Goal: Purchase product/service

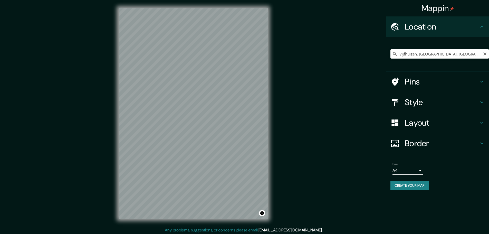
scroll to position [1, 0]
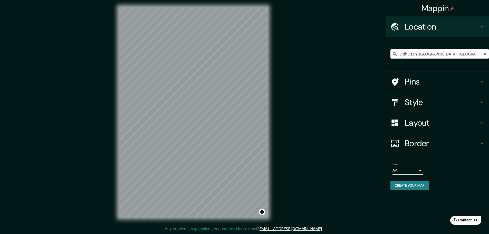
click at [486, 53] on icon "Clear" at bounding box center [484, 53] width 3 height 3
paste input "[STREET_ADDRESS]"
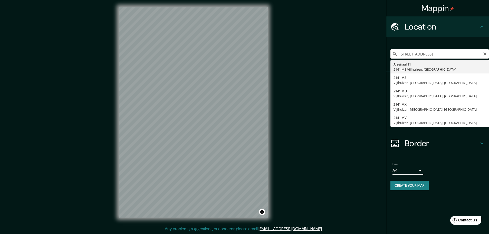
type input "[STREET_ADDRESS]"
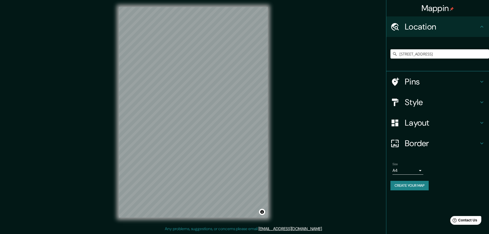
scroll to position [0, 0]
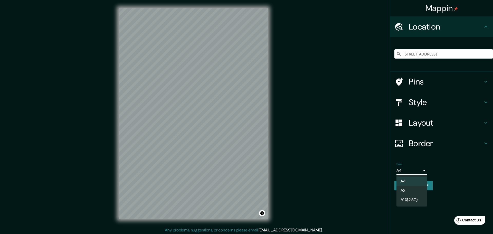
click at [418, 169] on body "Mappin Location [STREET_ADDRESS] [GEOGRAPHIC_DATA], [GEOGRAPHIC_DATA] Pins Styl…" at bounding box center [246, 117] width 493 height 234
click at [409, 191] on li "A3" at bounding box center [411, 190] width 31 height 9
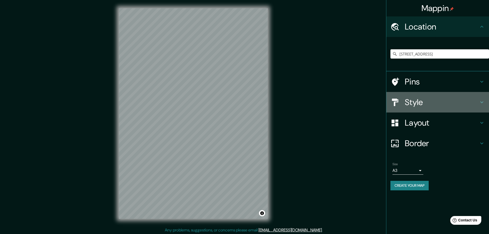
click at [426, 100] on h4 "Style" at bounding box center [442, 102] width 74 height 10
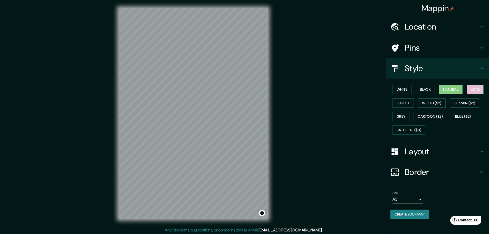
click at [477, 87] on button "Love" at bounding box center [475, 89] width 17 height 9
click at [405, 105] on button "Forest" at bounding box center [403, 102] width 21 height 9
click at [424, 90] on button "Black" at bounding box center [425, 89] width 19 height 9
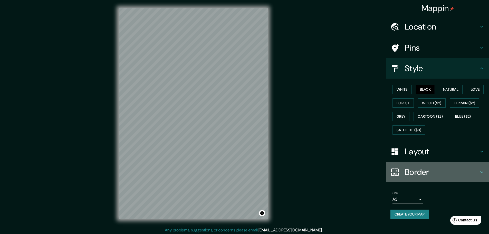
click at [423, 172] on h4 "Border" at bounding box center [442, 172] width 74 height 10
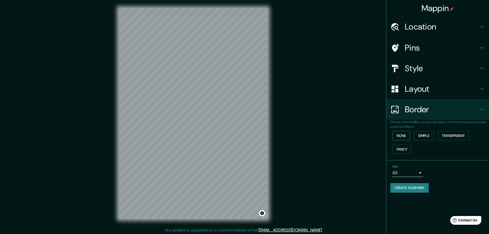
click at [406, 136] on button "None" at bounding box center [401, 135] width 17 height 9
click at [405, 136] on button "None" at bounding box center [401, 135] width 17 height 9
click at [401, 150] on button "Fancy" at bounding box center [402, 149] width 19 height 9
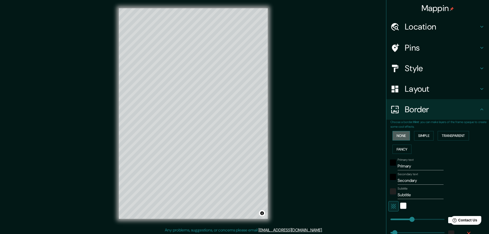
click at [401, 135] on button "None" at bounding box center [401, 135] width 17 height 9
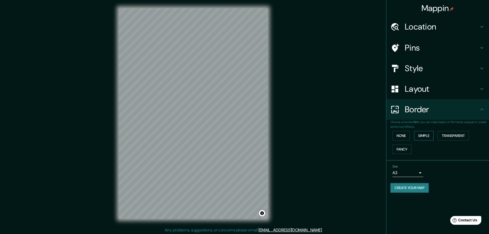
click at [421, 135] on button "Simple" at bounding box center [424, 135] width 20 height 9
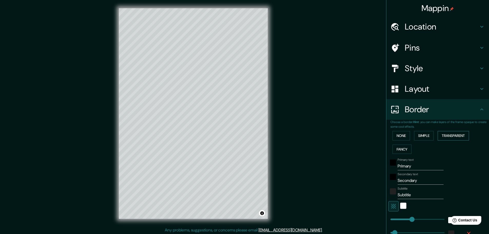
click at [442, 135] on button "Transparent" at bounding box center [453, 135] width 31 height 9
click at [397, 137] on button "None" at bounding box center [401, 135] width 17 height 9
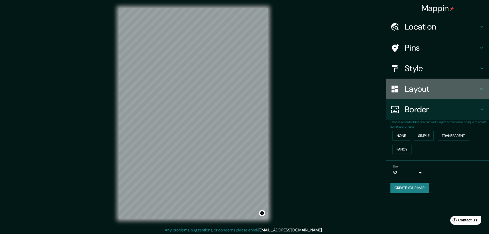
click at [422, 86] on h4 "Layout" at bounding box center [442, 89] width 74 height 10
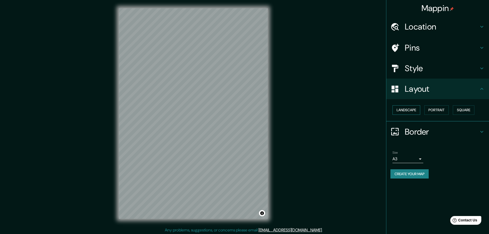
click at [417, 110] on button "Landscape" at bounding box center [407, 109] width 28 height 9
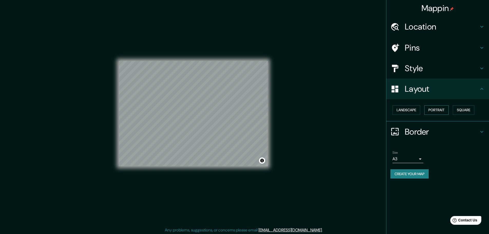
click at [434, 109] on button "Portrait" at bounding box center [436, 109] width 24 height 9
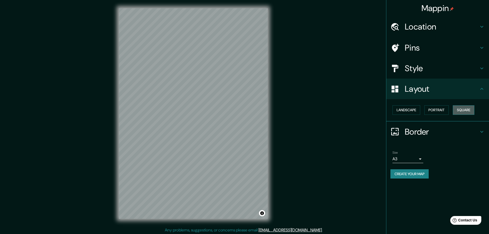
click at [459, 109] on button "Square" at bounding box center [464, 109] width 22 height 9
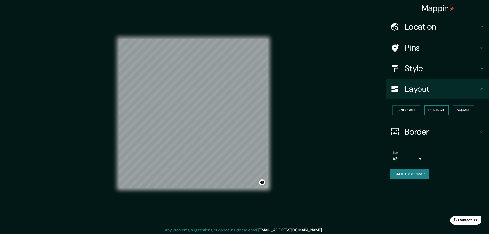
click at [431, 108] on button "Portrait" at bounding box center [436, 109] width 24 height 9
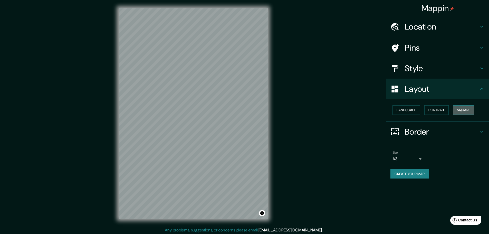
click at [461, 108] on button "Square" at bounding box center [464, 109] width 22 height 9
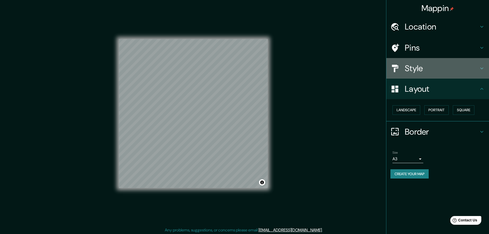
click at [423, 68] on h4 "Style" at bounding box center [442, 68] width 74 height 10
